Goal: Task Accomplishment & Management: Complete application form

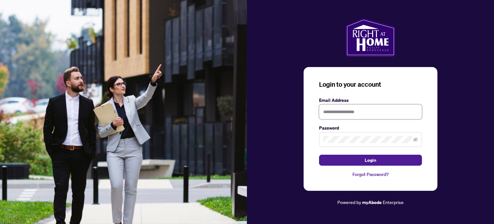
click at [331, 115] on input "text" at bounding box center [370, 111] width 103 height 15
type input "**********"
click at [415, 140] on icon "eye-invisible" at bounding box center [415, 139] width 5 height 5
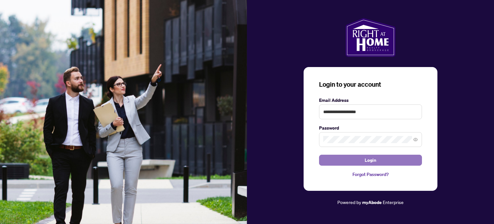
click at [365, 159] on span "Login" at bounding box center [371, 160] width 12 height 10
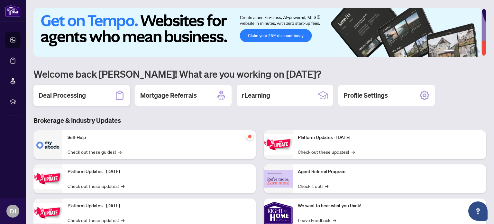
click at [85, 93] on h2 "Deal Processing" at bounding box center [62, 95] width 47 height 9
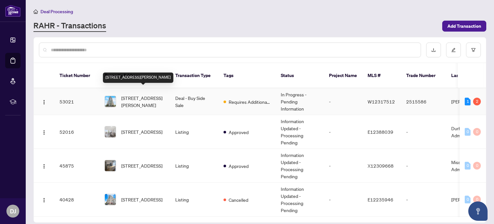
click at [131, 94] on span "[STREET_ADDRESS][PERSON_NAME]" at bounding box center [143, 101] width 44 height 14
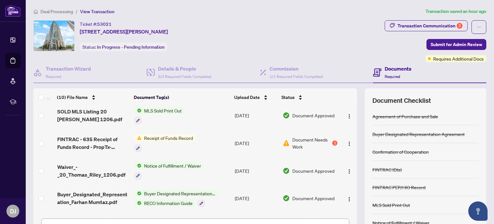
scroll to position [84, 0]
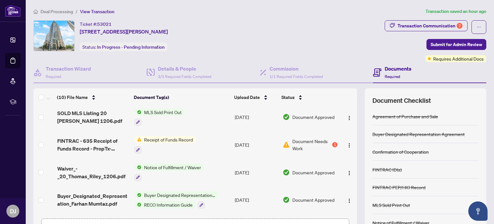
click at [161, 139] on span "Receipt of Funds Record" at bounding box center [169, 139] width 54 height 7
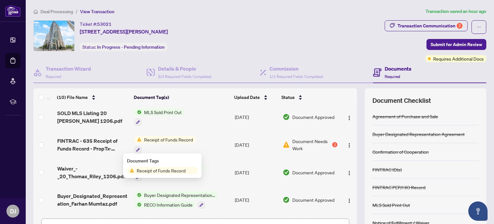
click at [160, 172] on span "Receipt of Funds Record" at bounding box center [161, 170] width 54 height 7
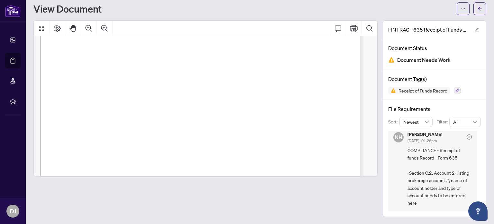
scroll to position [1102, 0]
click at [478, 8] on icon "arrow-left" at bounding box center [480, 8] width 5 height 5
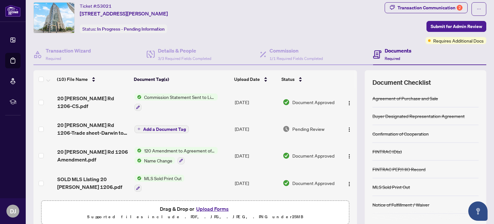
scroll to position [45, 0]
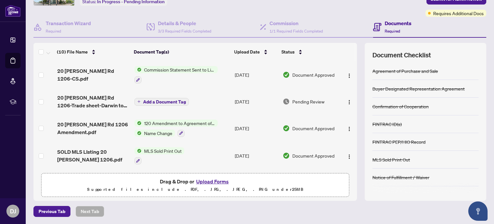
click at [217, 181] on button "Upload Forms" at bounding box center [212, 181] width 36 height 8
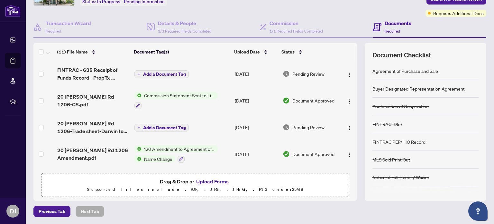
scroll to position [0, 0]
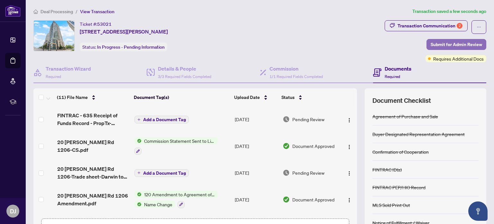
click at [451, 43] on span "Submit for Admin Review" at bounding box center [456, 44] width 51 height 10
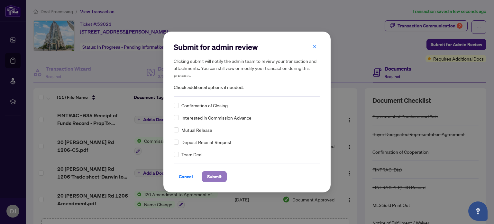
click at [214, 177] on span "Submit" at bounding box center [214, 176] width 14 height 10
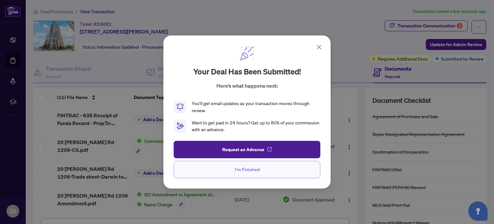
click at [245, 170] on span "I'm Finished" at bounding box center [247, 169] width 25 height 10
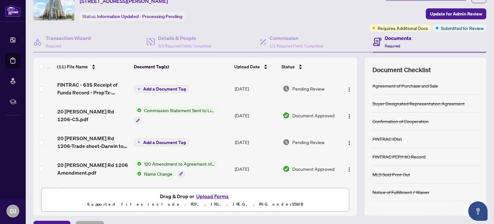
scroll to position [31, 0]
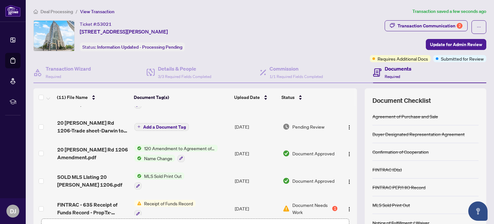
scroll to position [48, 0]
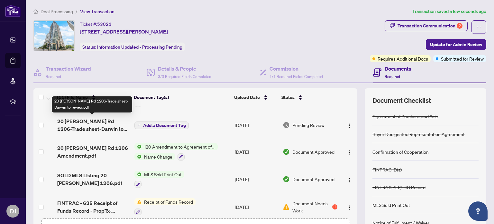
click at [94, 123] on span "20 [PERSON_NAME] Rd 1206-Trade sheet-Darwin to review.pdf" at bounding box center [93, 124] width 72 height 15
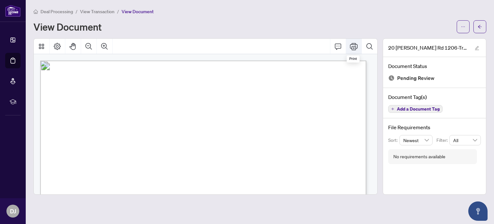
click at [354, 46] on icon "Print" at bounding box center [354, 46] width 8 height 8
click at [479, 25] on icon "arrow-left" at bounding box center [480, 26] width 5 height 5
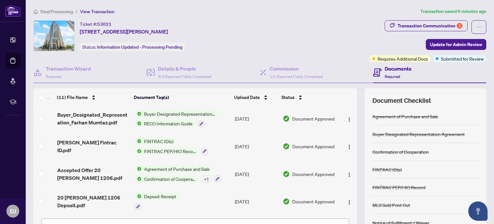
scroll to position [45, 0]
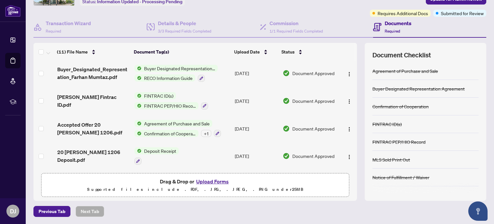
click at [210, 181] on button "Upload Forms" at bounding box center [212, 181] width 36 height 8
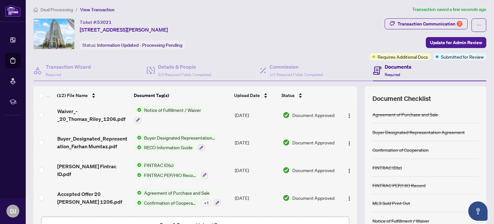
scroll to position [2, 0]
click at [446, 40] on span "Update for Admin Review" at bounding box center [456, 43] width 52 height 10
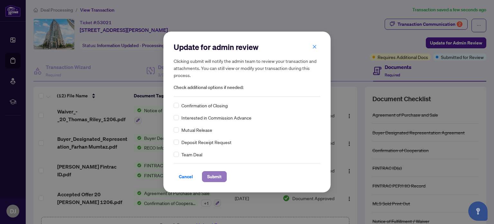
click at [219, 174] on span "Submit" at bounding box center [214, 176] width 14 height 10
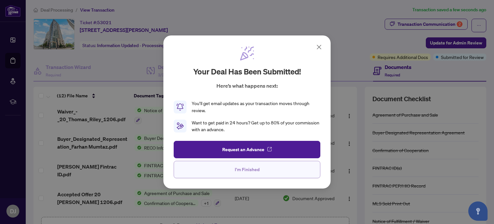
click at [245, 169] on span "I'm Finished" at bounding box center [247, 169] width 25 height 10
